Goal: Information Seeking & Learning: Find specific fact

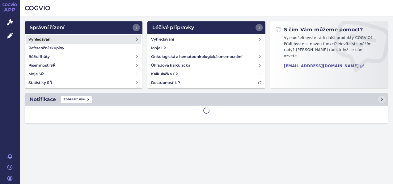
click at [64, 40] on link "Vyhledávání" at bounding box center [83, 39] width 115 height 9
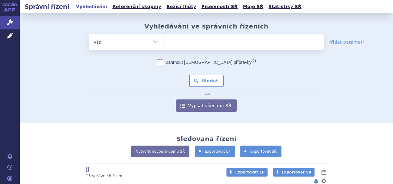
click at [175, 46] on ul at bounding box center [244, 40] width 160 height 13
click at [164, 46] on select at bounding box center [163, 41] width 0 height 15
type input "ce"
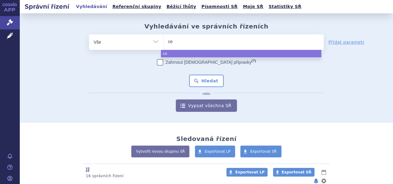
type input "cer"
type input "certi"
type input "certica"
type input "certican"
select select "certican"
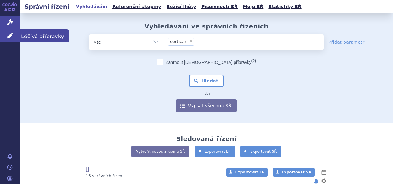
click at [13, 35] on icon at bounding box center [10, 35] width 6 height 6
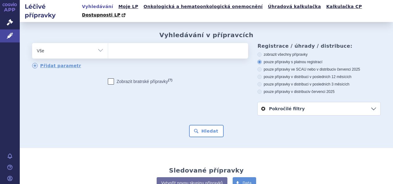
click at [171, 45] on ul at bounding box center [177, 49] width 139 height 13
click at [108, 45] on select at bounding box center [108, 50] width 0 height 15
type input "ce"
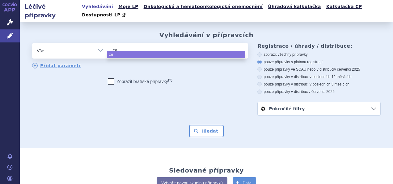
type input "cer"
type input "certi"
type input "certica"
type input "certican"
select select "certican"
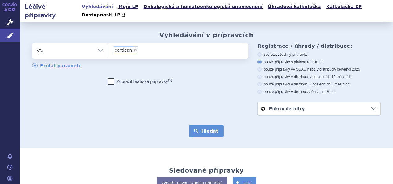
click at [207, 129] on button "Hledat" at bounding box center [206, 131] width 35 height 12
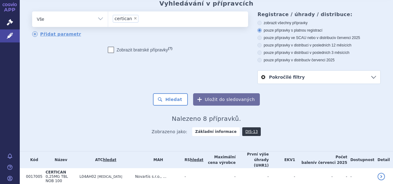
scroll to position [31, 0]
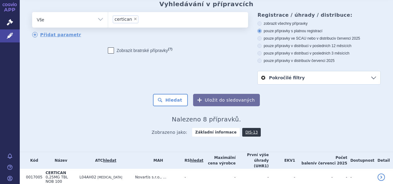
click at [134, 17] on span "×" at bounding box center [136, 19] width 4 height 4
click at [108, 12] on select "certican" at bounding box center [108, 19] width 0 height 15
select select
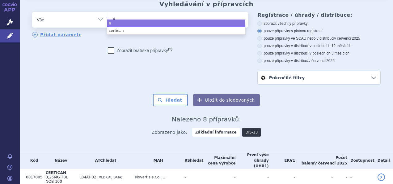
type input "ev"
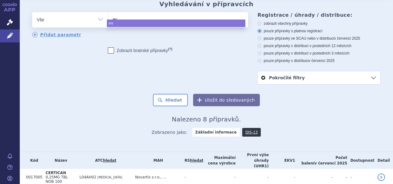
type input "eve"
type input "evero"
type input "everol"
type input "everoli"
type input "everolim"
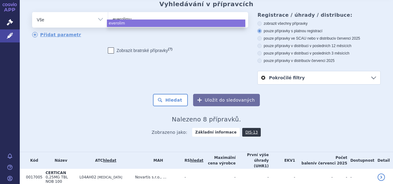
type input "everolimus"
select select "everolimus"
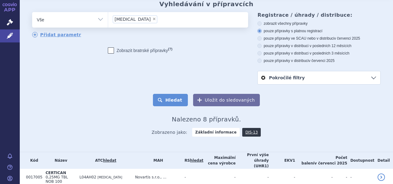
click at [158, 94] on button "Hledat" at bounding box center [170, 100] width 35 height 12
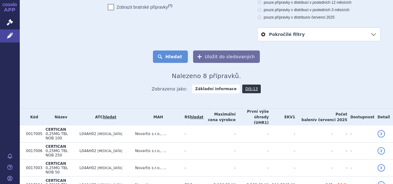
scroll to position [88, 0]
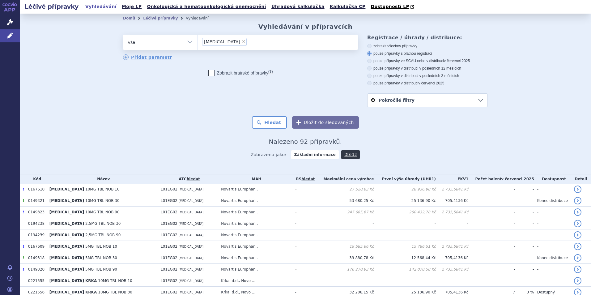
click at [242, 43] on span "×" at bounding box center [244, 42] width 4 height 4
click at [198, 43] on select "everolimus" at bounding box center [197, 41] width 0 height 15
select select
type input "co"
type input "cosen"
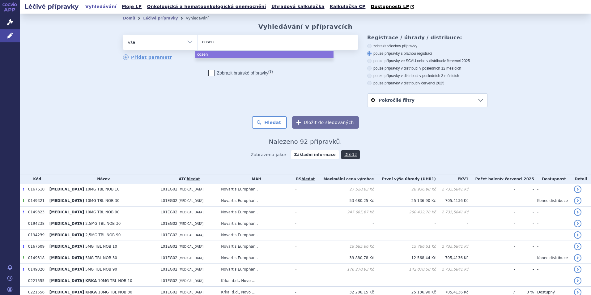
type input "cosent"
type input "cosentyx"
select select "cosentyx"
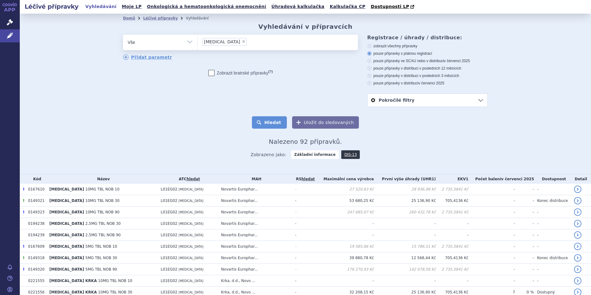
click at [276, 120] on button "Hledat" at bounding box center [269, 122] width 35 height 12
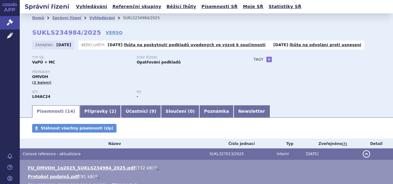
scroll to position [105, 0]
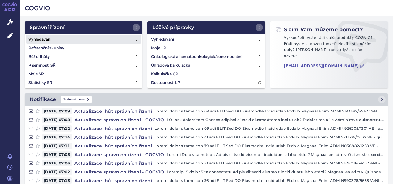
click at [75, 41] on link "Vyhledávání" at bounding box center [83, 39] width 115 height 9
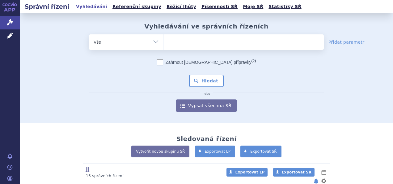
click at [190, 49] on span at bounding box center [244, 41] width 160 height 15
click at [164, 49] on select at bounding box center [163, 41] width 0 height 15
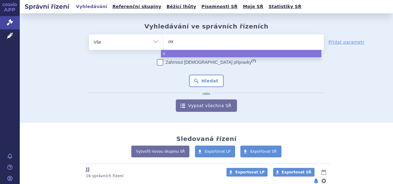
type input "otez"
type input "otezla"
select select "otezla"
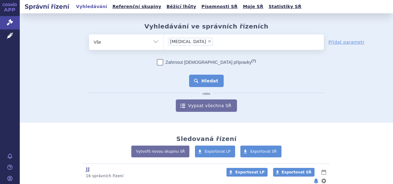
click at [213, 86] on button "Hledat" at bounding box center [206, 81] width 35 height 12
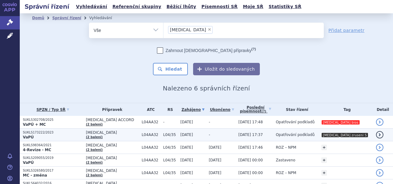
click at [193, 136] on span "[DATE]" at bounding box center [187, 134] width 13 height 4
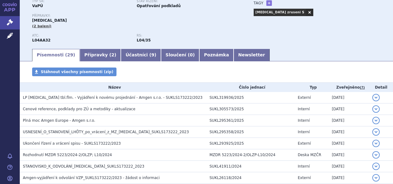
scroll to position [57, 0]
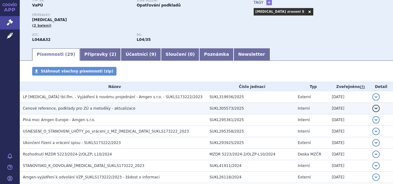
click at [116, 105] on td "Cenové reference, podklady pro ZÚ a metodiky - aktualizace" at bounding box center [113, 108] width 187 height 11
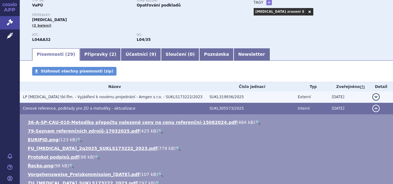
click at [109, 100] on h3 "LP [MEDICAL_DATA] tbl.flm. - Vyjádření k novému projednání - Amgen s.r.o. - SUK…" at bounding box center [115, 97] width 184 height 6
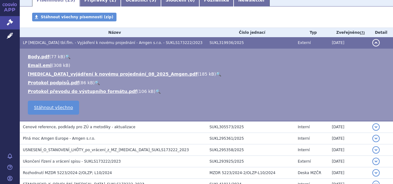
scroll to position [121, 0]
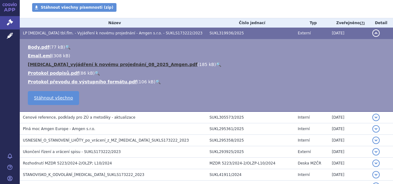
click at [79, 63] on link "[MEDICAL_DATA]_vyjádření k novému projednání_08_2025_Amgen.pdf" at bounding box center [113, 64] width 170 height 5
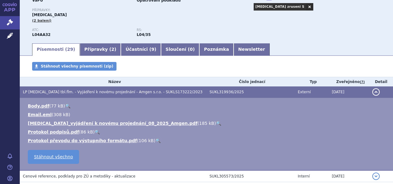
scroll to position [62, 0]
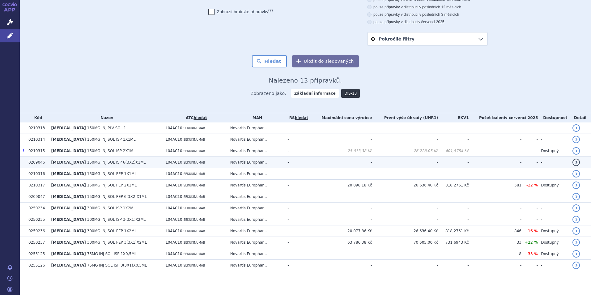
scroll to position [63, 0]
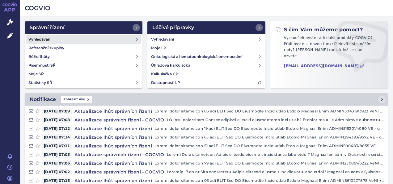
click at [71, 40] on link "Vyhledávání" at bounding box center [83, 39] width 115 height 9
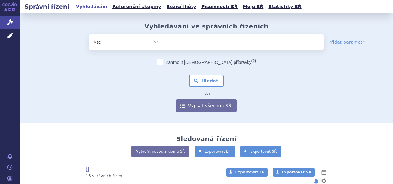
click at [188, 48] on span at bounding box center [244, 41] width 160 height 15
click at [164, 48] on select at bounding box center [163, 41] width 0 height 15
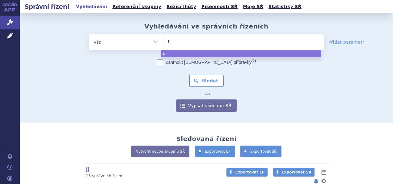
type input "br"
type input "briu"
type input "brium"
type input "briumv"
type input "briumvi"
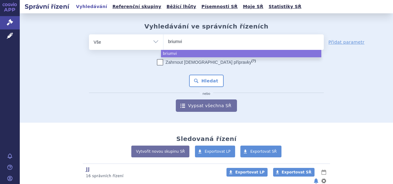
select select "briumvi"
click at [221, 86] on div "Zahrnout bratrské přípravky (?) * Pozor, hledání dle vyhledávacího parametru In…" at bounding box center [206, 85] width 235 height 53
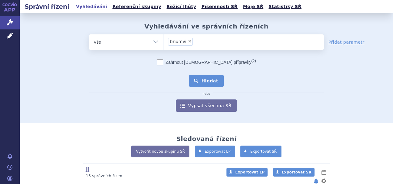
click at [213, 84] on button "Hledat" at bounding box center [206, 81] width 35 height 12
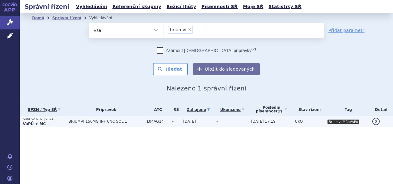
click at [134, 122] on span "BRIUMVI 150MG INF CNC SOL 1" at bounding box center [106, 121] width 75 height 4
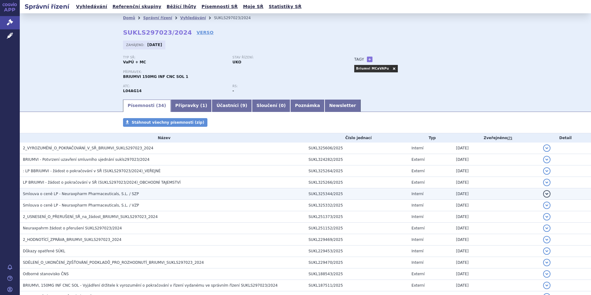
click at [121, 183] on td "Smlouva o ceně LP - Neuraxpharm Pharmaceuticals, S.L. / SZP" at bounding box center [163, 193] width 286 height 11
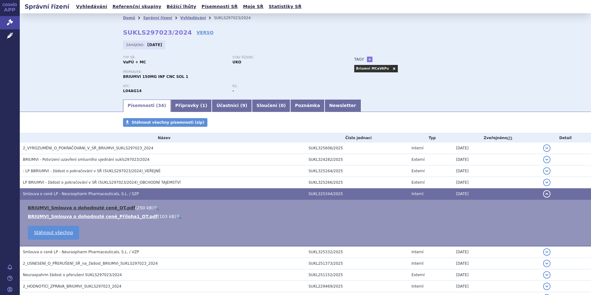
click at [109, 183] on link "BRIUMVI_Smlouva o dohodnuté ceně_OT.pdf" at bounding box center [81, 207] width 107 height 5
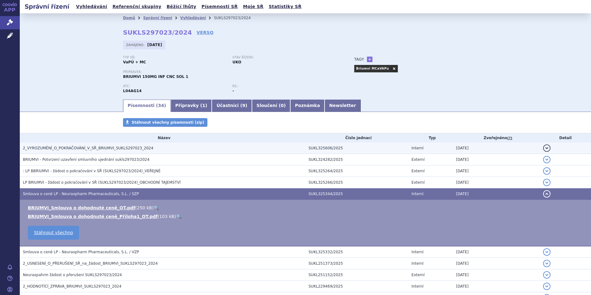
click at [53, 150] on span "2_VYROZUMĚNÍ_O_POKRAČOVÁNÍ_V_SŘ_BRIUMVI_SUKLS297023_2024" at bounding box center [88, 148] width 130 height 4
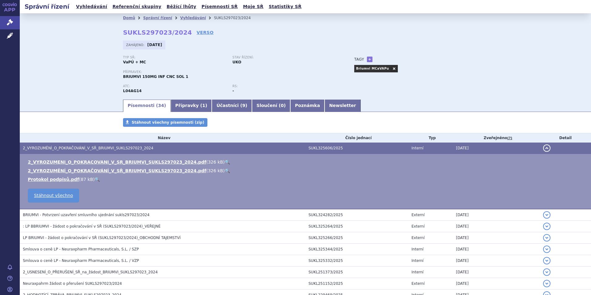
click at [53, 150] on span "2_VYROZUMĚNÍ_O_POKRAČOVÁNÍ_V_SŘ_BRIUMVI_SUKLS297023_2024" at bounding box center [88, 148] width 130 height 4
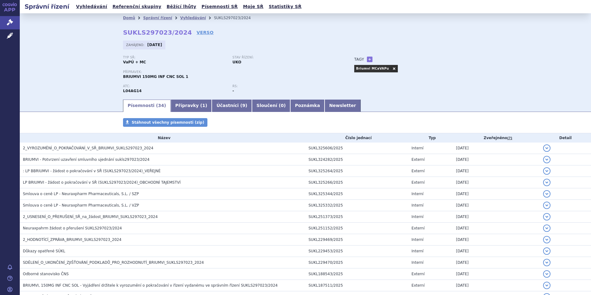
click at [336, 67] on div "Typ SŘ: VaPÚ + MC Stav řízení: UKO" at bounding box center [232, 63] width 219 height 14
click at [197, 30] on link "VERSO" at bounding box center [205, 32] width 17 height 6
